Goal: Navigation & Orientation: Find specific page/section

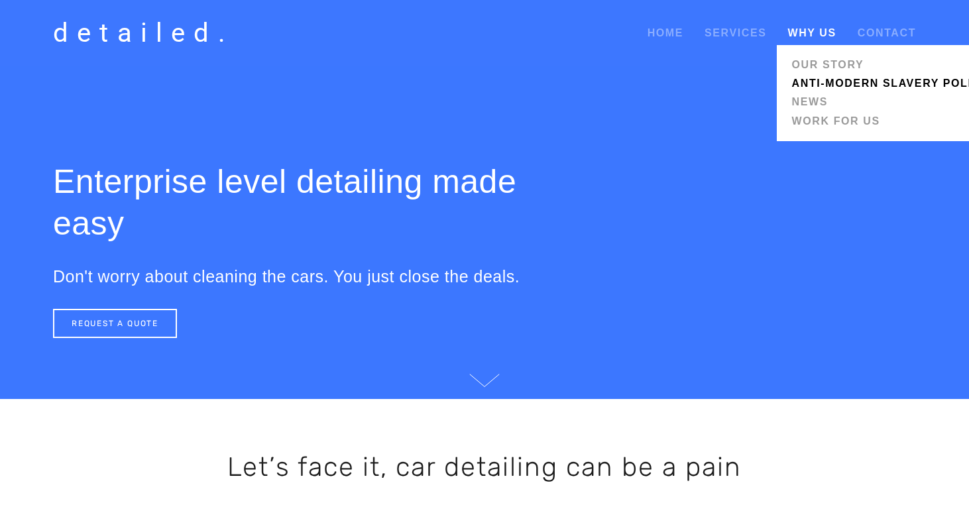
click at [802, 88] on link "Anti-modern Slavery Policy" at bounding box center [889, 83] width 205 height 19
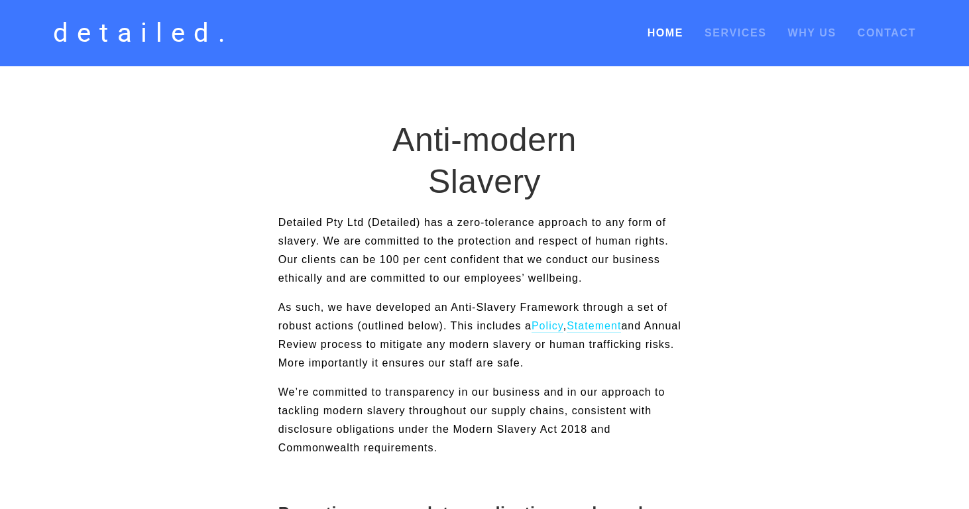
click at [663, 35] on link "Home" at bounding box center [665, 33] width 36 height 24
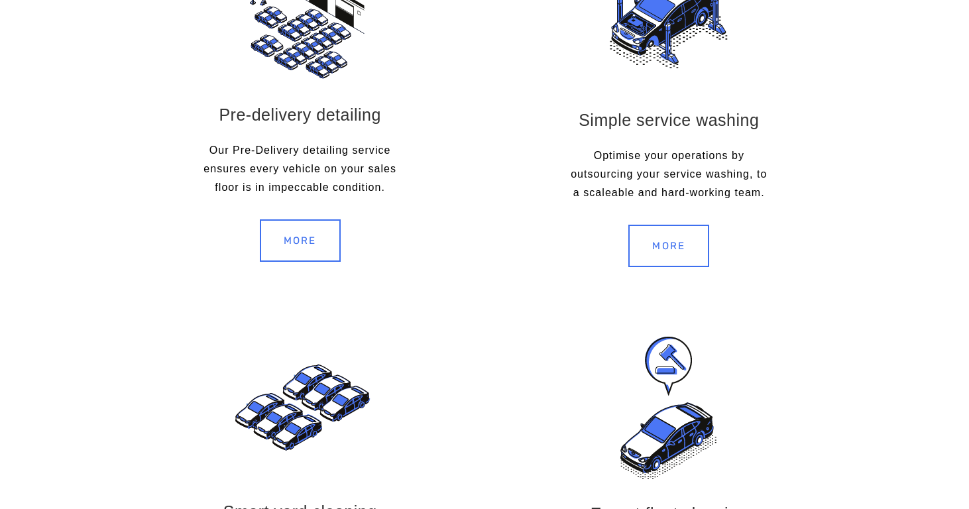
scroll to position [1397, 0]
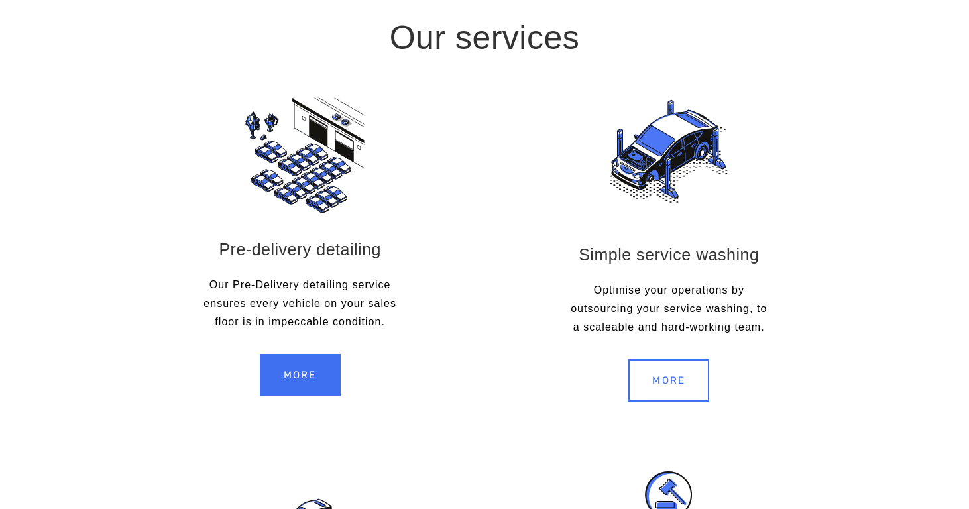
click at [305, 380] on link "more" at bounding box center [300, 375] width 81 height 42
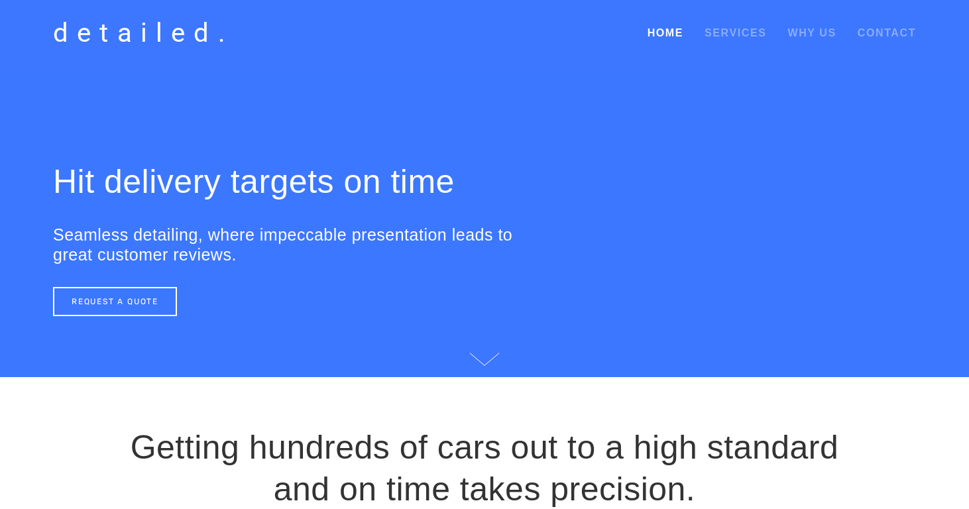
click at [655, 30] on link "Home" at bounding box center [665, 33] width 36 height 24
